Goal: Task Accomplishment & Management: Use online tool/utility

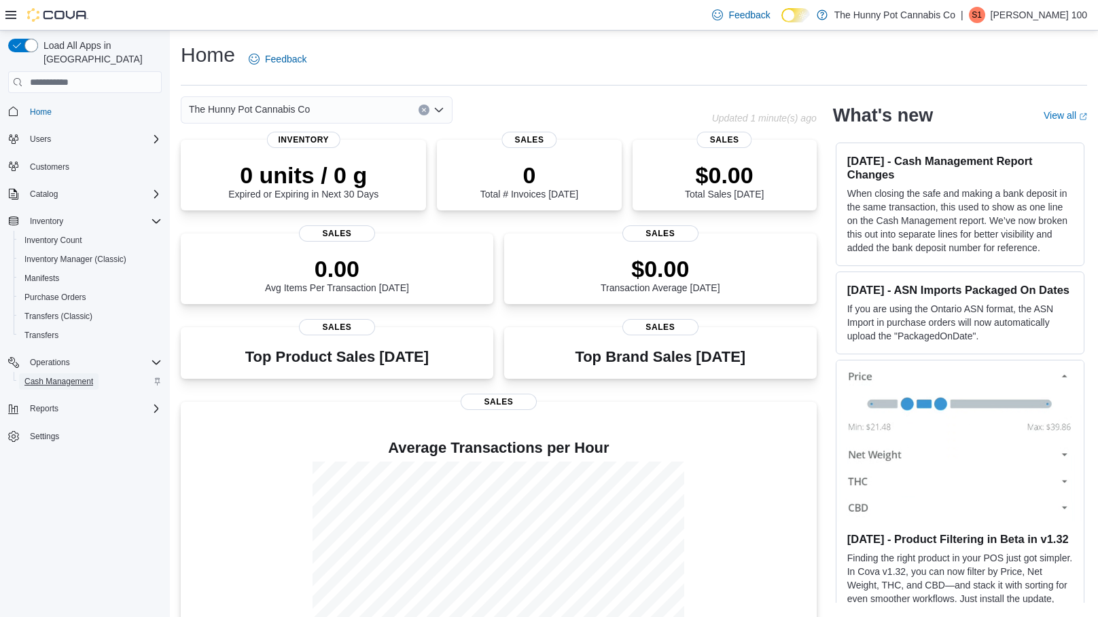
click at [77, 376] on span "Cash Management" at bounding box center [58, 381] width 69 height 11
